Goal: Task Accomplishment & Management: Manage account settings

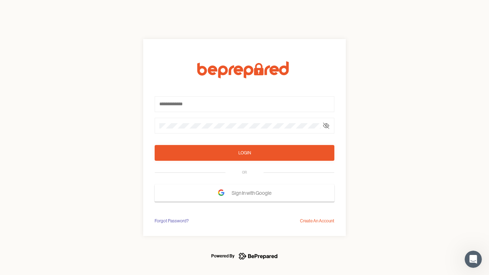
click at [245, 138] on form "Login OR Sign In with Google" at bounding box center [245, 131] width 180 height 140
click at [326, 126] on icon at bounding box center [327, 126] width 6 height 6
click at [245, 153] on div "Login" at bounding box center [245, 152] width 13 height 7
click at [245, 193] on span "Sign In with Google" at bounding box center [253, 193] width 43 height 13
click at [171, 221] on div "Forgot Password?" at bounding box center [172, 220] width 34 height 7
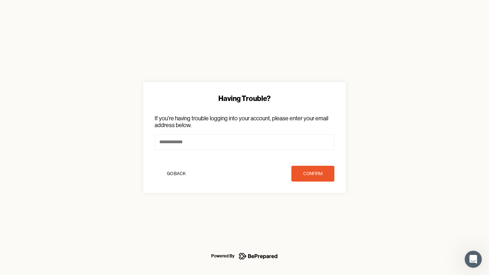
click at [317, 221] on div "Having Trouble? If you're having trouble logging into your account, please ente…" at bounding box center [244, 137] width 489 height 275
click at [474, 259] on icon "Open Intercom Messenger" at bounding box center [474, 260] width 12 height 12
